Goal: Navigation & Orientation: Find specific page/section

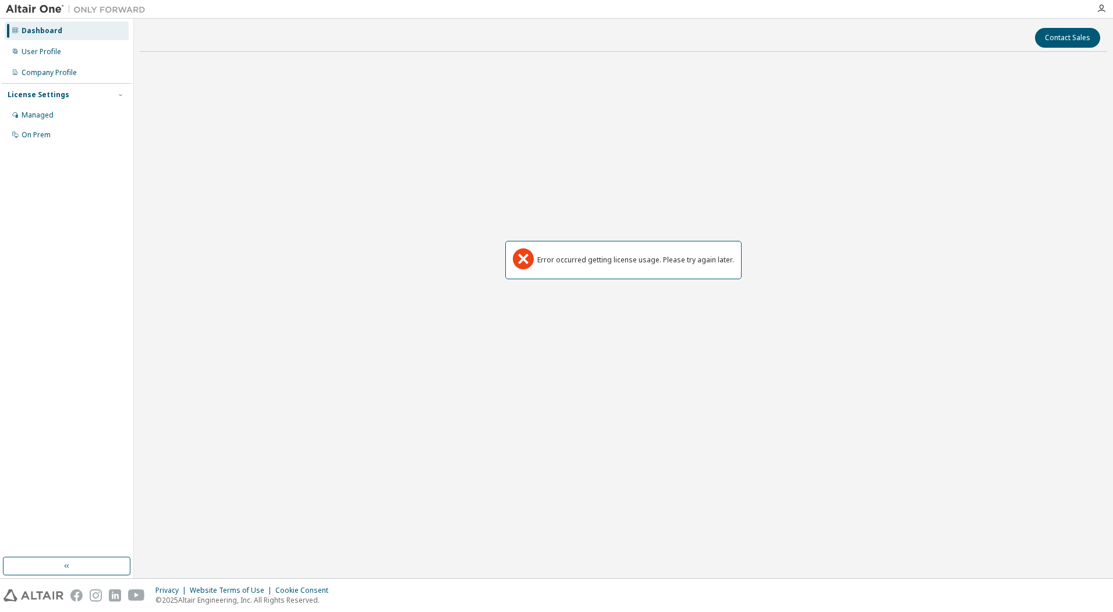
click at [62, 27] on div "Dashboard" at bounding box center [67, 31] width 124 height 19
